Goal: Task Accomplishment & Management: Use online tool/utility

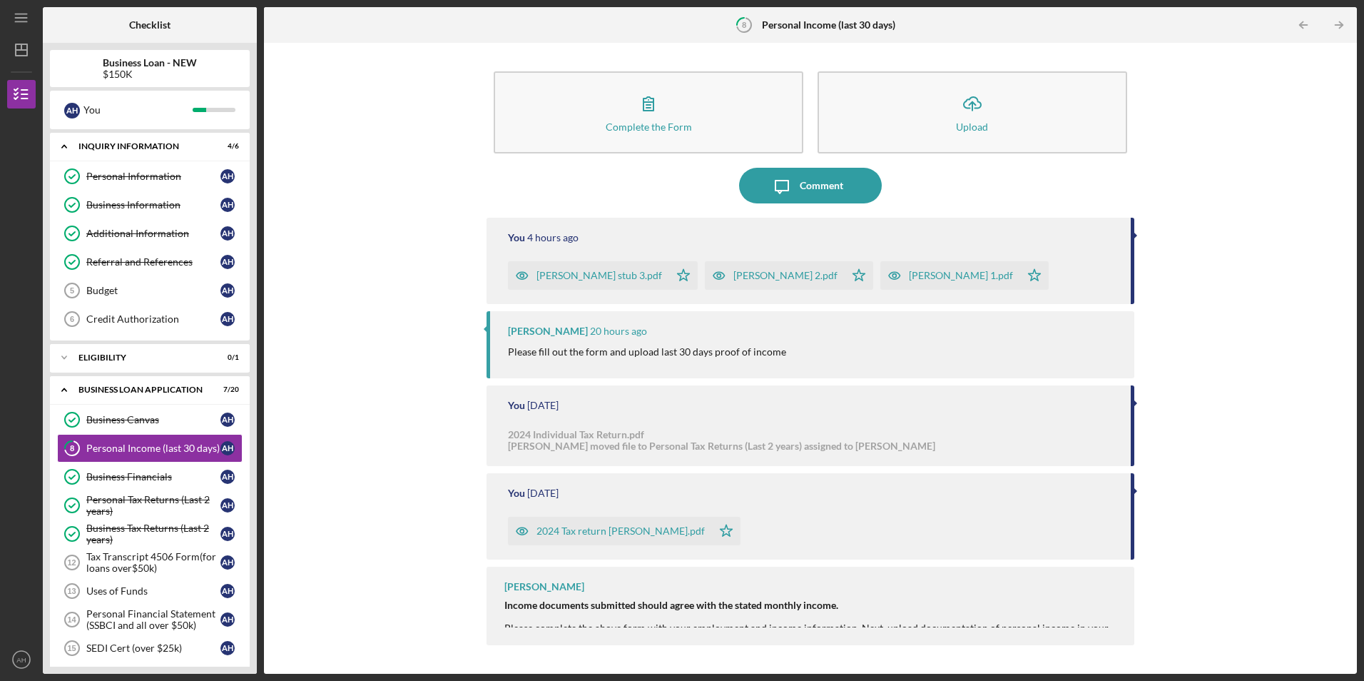
scroll to position [135, 0]
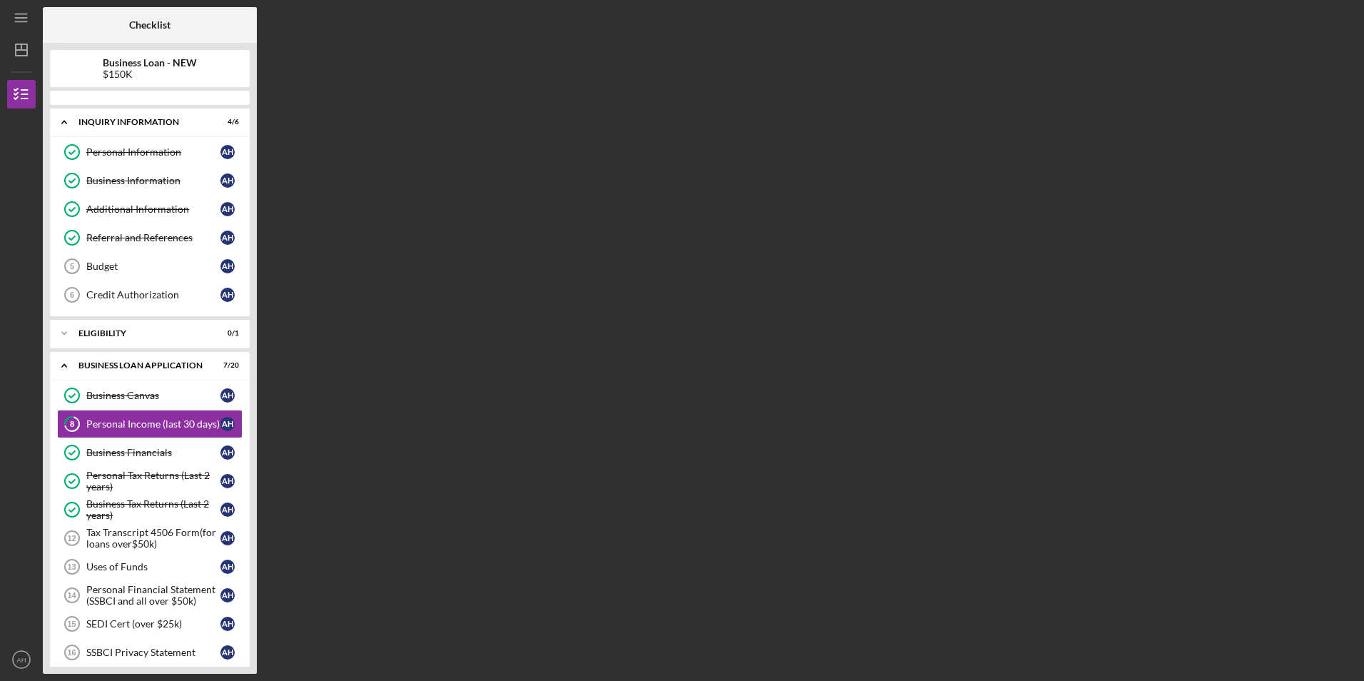
scroll to position [36, 0]
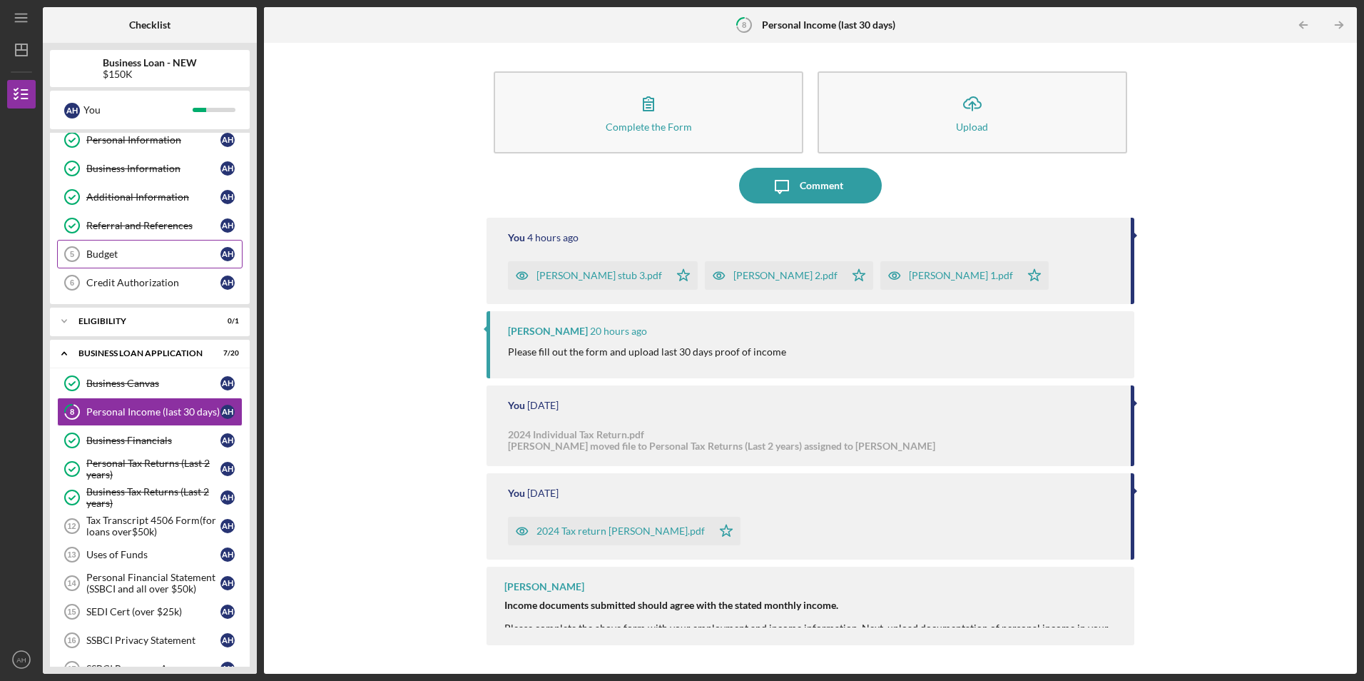
click at [96, 253] on div "Budget" at bounding box center [153, 253] width 134 height 11
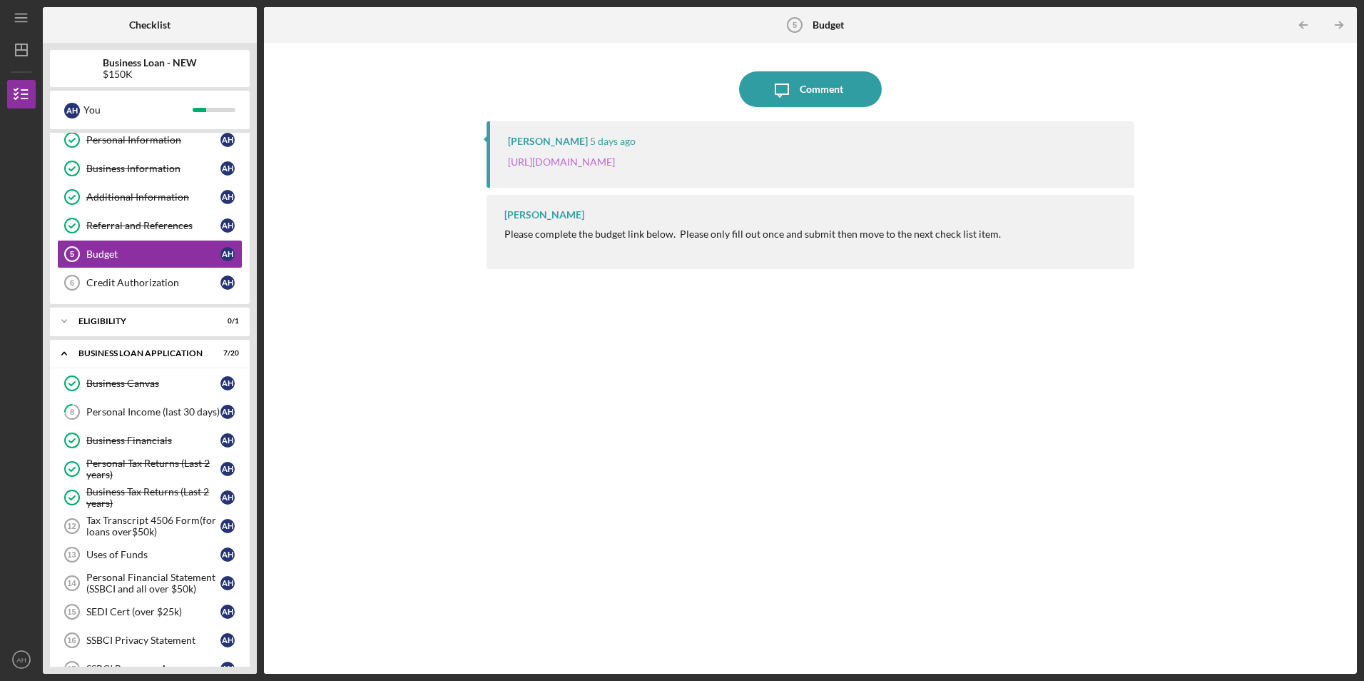
click at [584, 163] on link "[URL][DOMAIN_NAME]" at bounding box center [561, 162] width 107 height 12
